Goal: Find specific page/section: Find specific page/section

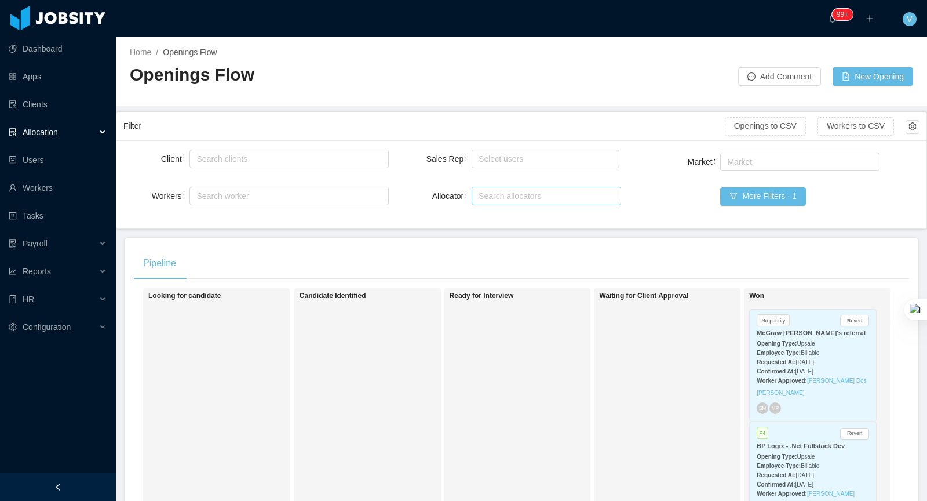
drag, startPoint x: 494, startPoint y: 306, endPoint x: 583, endPoint y: 193, distance: 143.5
click at [494, 306] on div "Ready for Interview" at bounding box center [531, 298] width 162 height 20
click at [69, 131] on div "Allocation" at bounding box center [58, 131] width 116 height 23
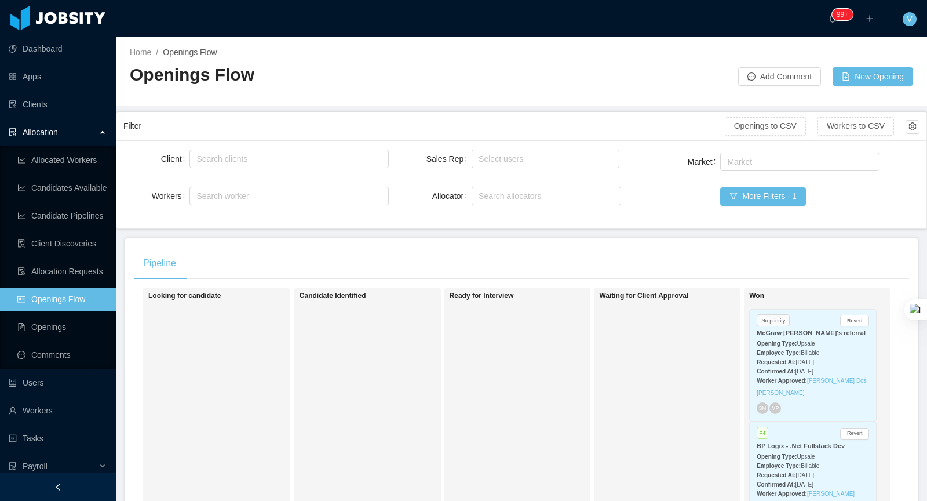
click at [67, 303] on link "Openings Flow" at bounding box center [61, 298] width 89 height 23
